Goal: Task Accomplishment & Management: Manage account settings

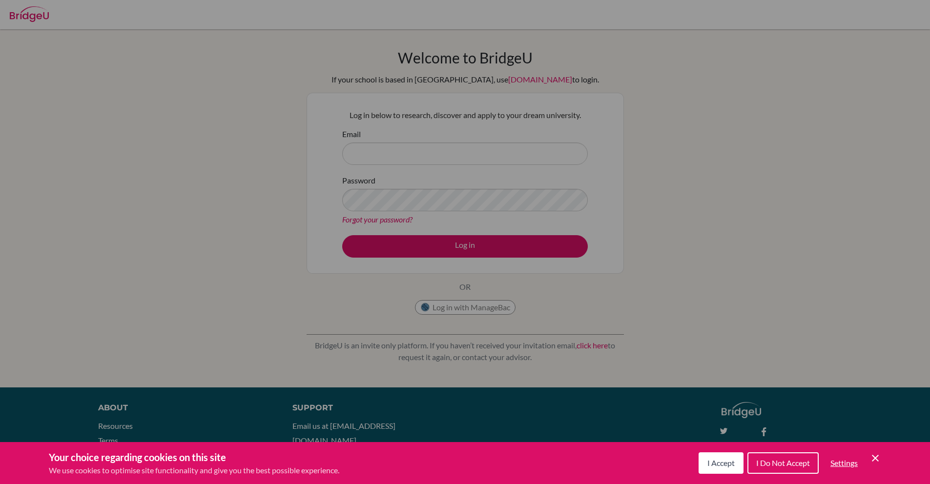
click at [872, 458] on icon "Cookie Control Close Icon" at bounding box center [876, 459] width 12 height 12
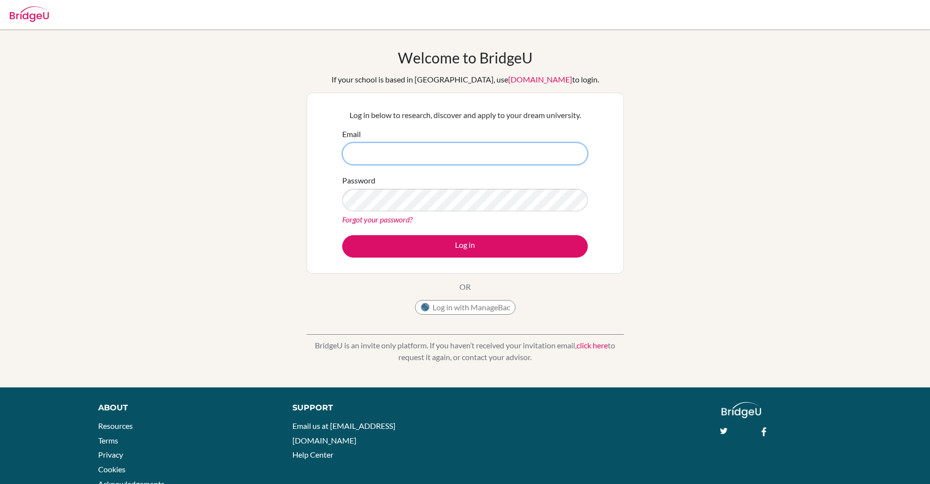
click at [445, 145] on input "Email" at bounding box center [465, 154] width 246 height 22
type input "Tselmuunbno@gmail.com"
click at [18, 16] on img at bounding box center [29, 14] width 39 height 16
click at [31, 14] on img at bounding box center [29, 14] width 39 height 16
click at [399, 146] on input "Email" at bounding box center [465, 154] width 246 height 22
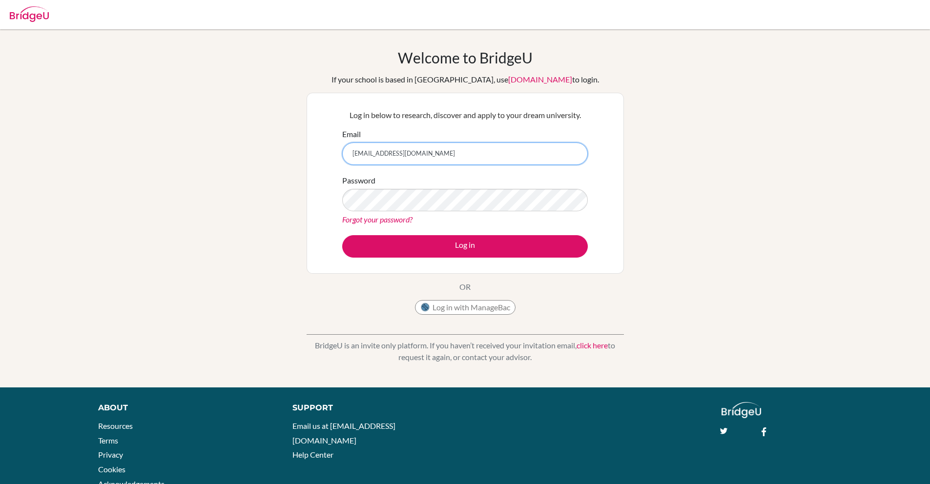
type input "[EMAIL_ADDRESS][DOMAIN_NAME]"
click at [384, 217] on link "Forgot your password?" at bounding box center [377, 219] width 70 height 9
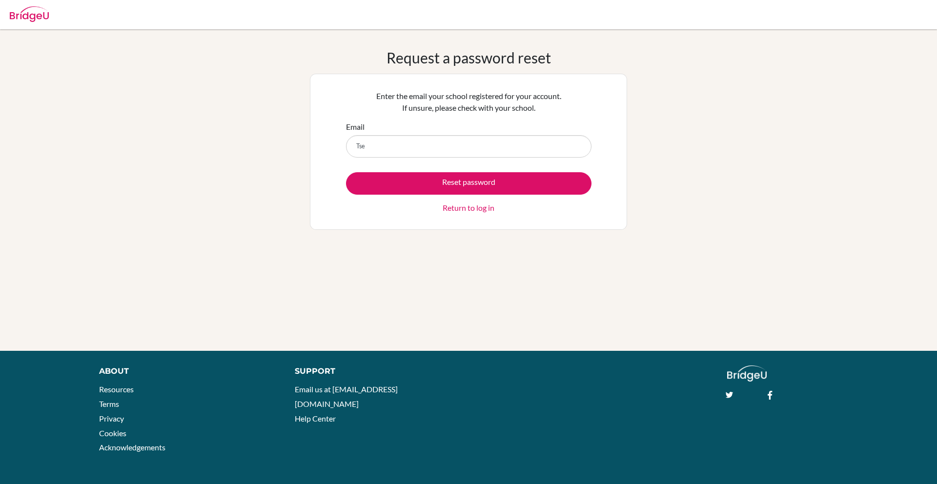
type input "[EMAIL_ADDRESS][DOMAIN_NAME]"
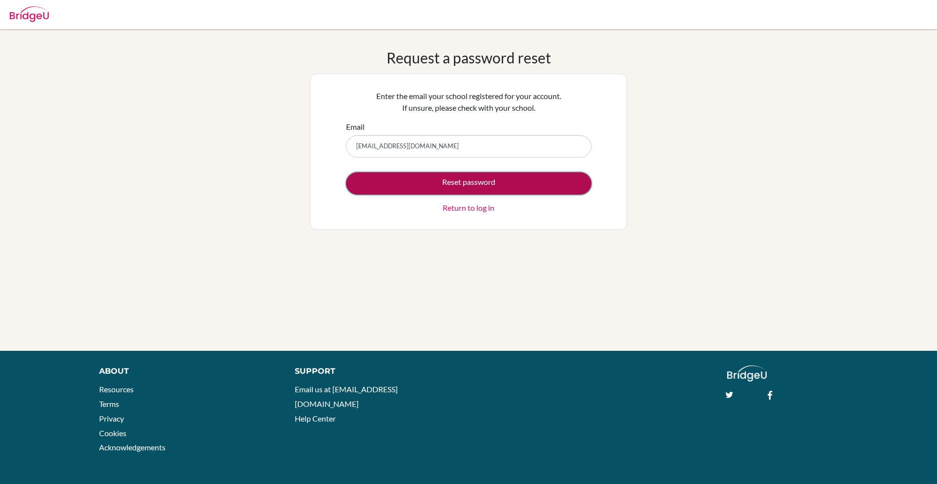
click at [451, 182] on button "Reset password" at bounding box center [469, 183] width 246 height 22
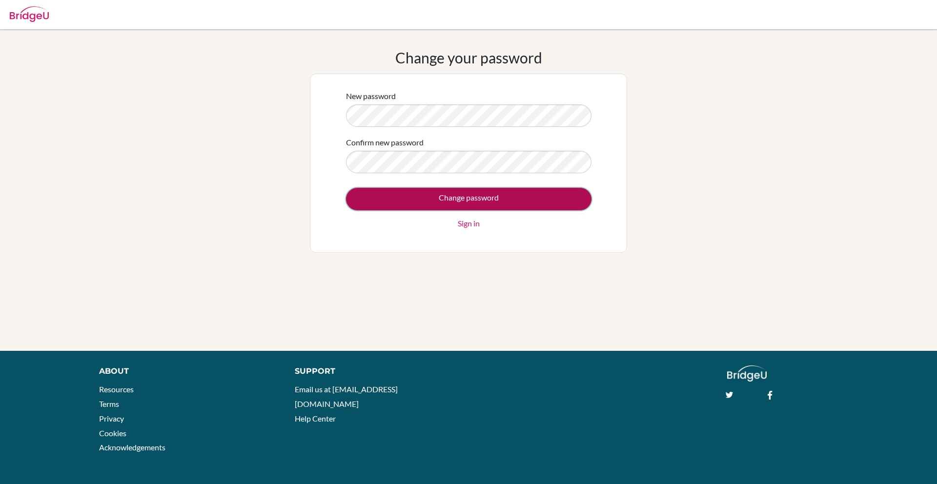
click at [494, 199] on input "Change password" at bounding box center [469, 199] width 246 height 22
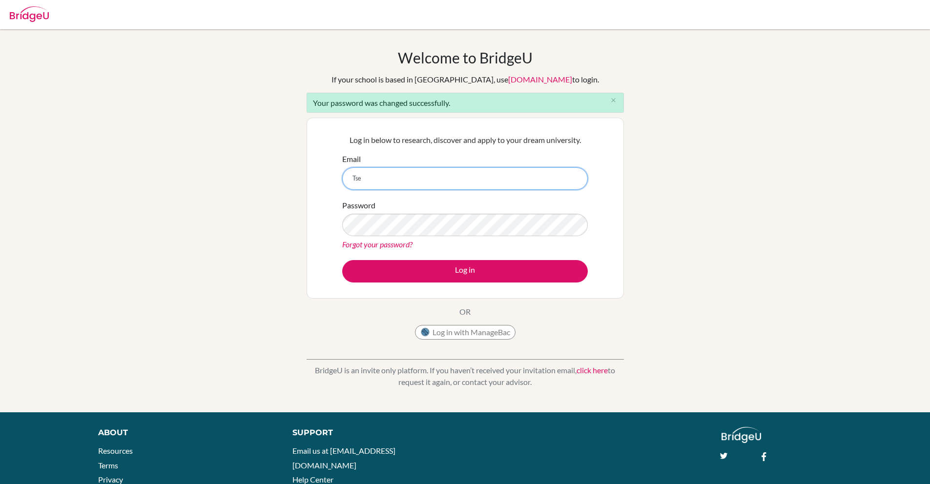
type input "Tselmuunbno@gmail.com"
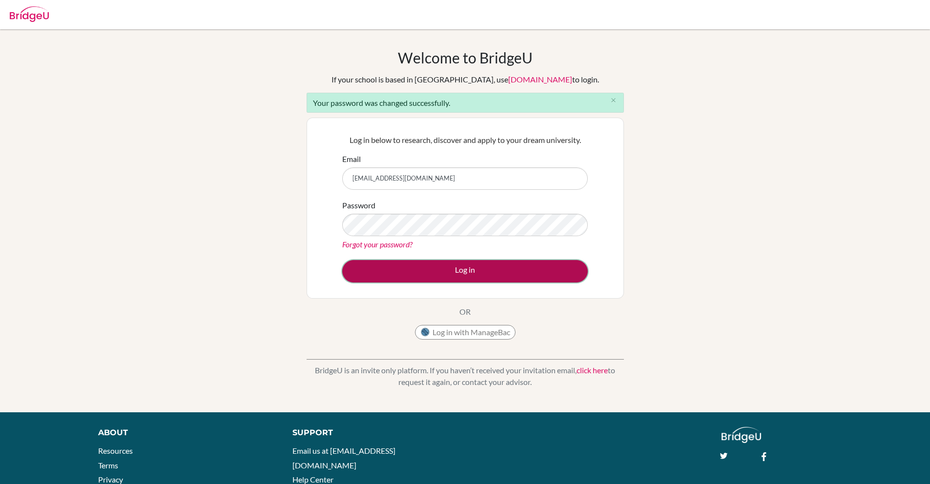
click at [478, 266] on button "Log in" at bounding box center [465, 271] width 246 height 22
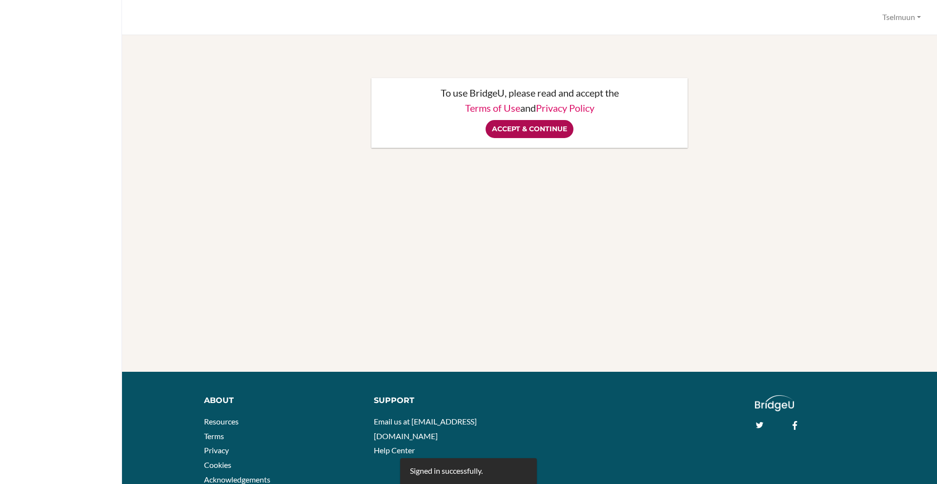
click at [532, 131] on input "Accept & Continue" at bounding box center [530, 129] width 88 height 18
